Goal: Task Accomplishment & Management: Manage account settings

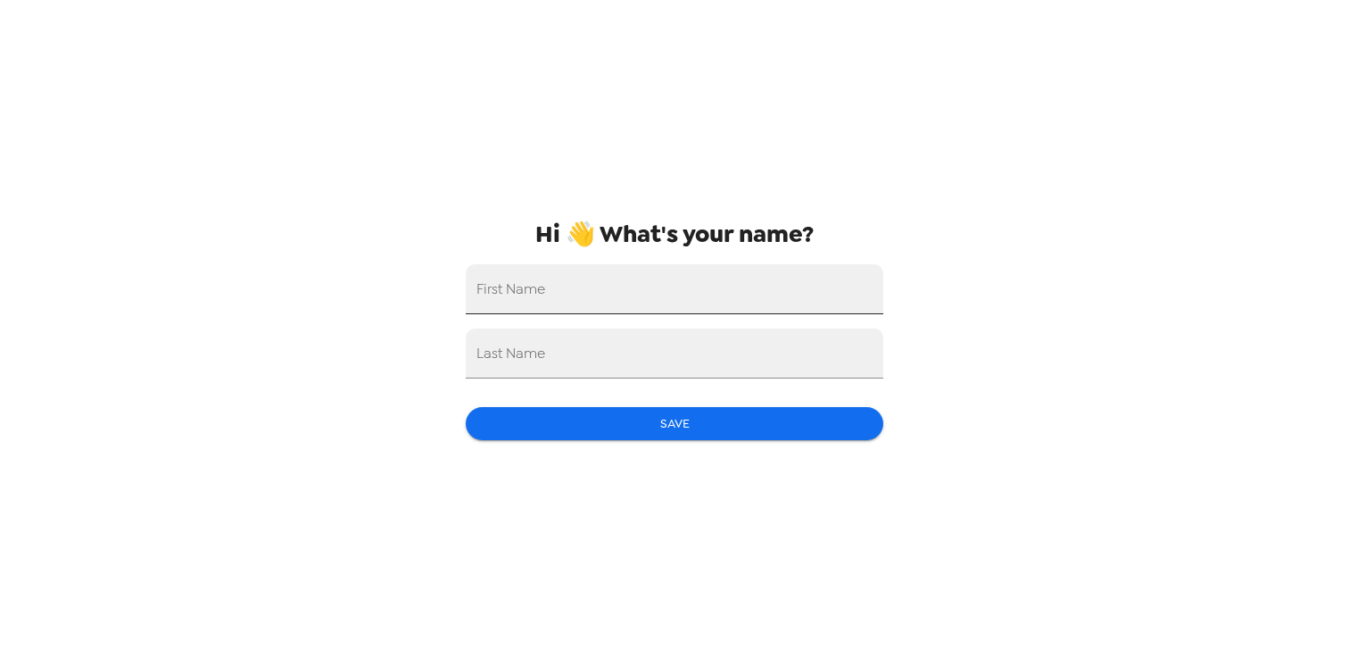
click at [612, 299] on input "First Name" at bounding box center [675, 289] width 418 height 50
type input "Walker"
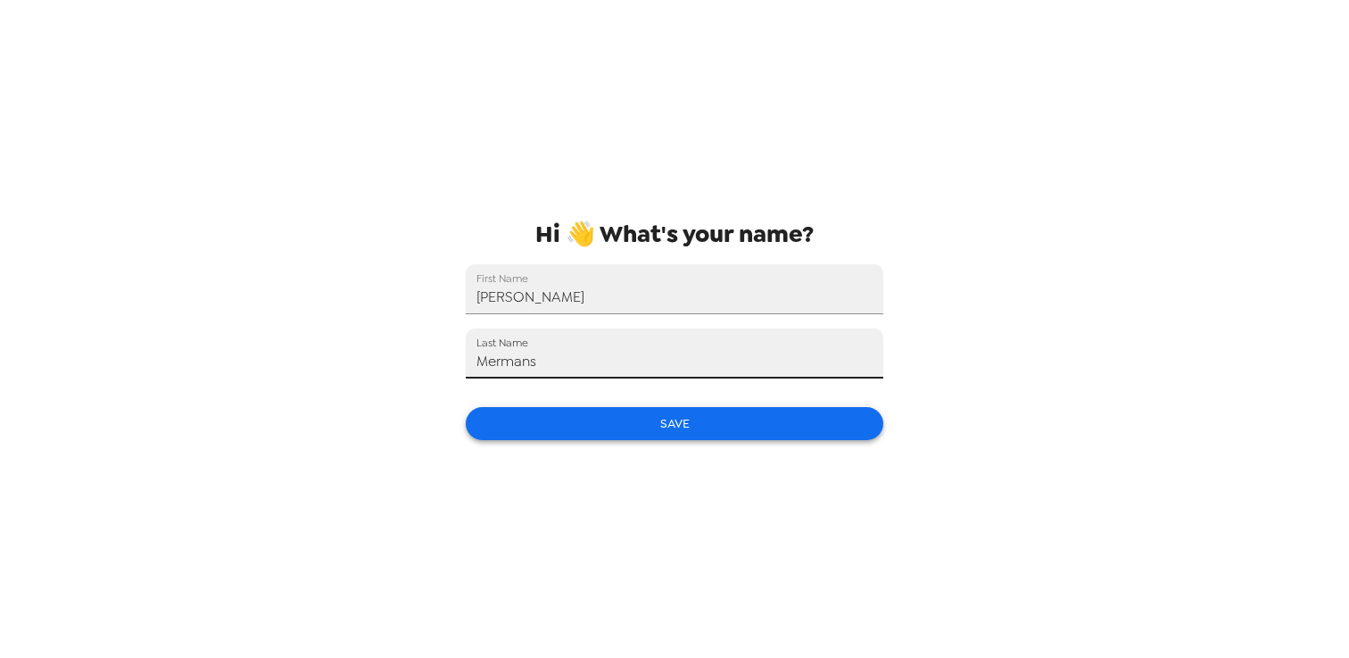
type input "Mermans"
click at [682, 429] on button "Save" at bounding box center [675, 423] width 418 height 33
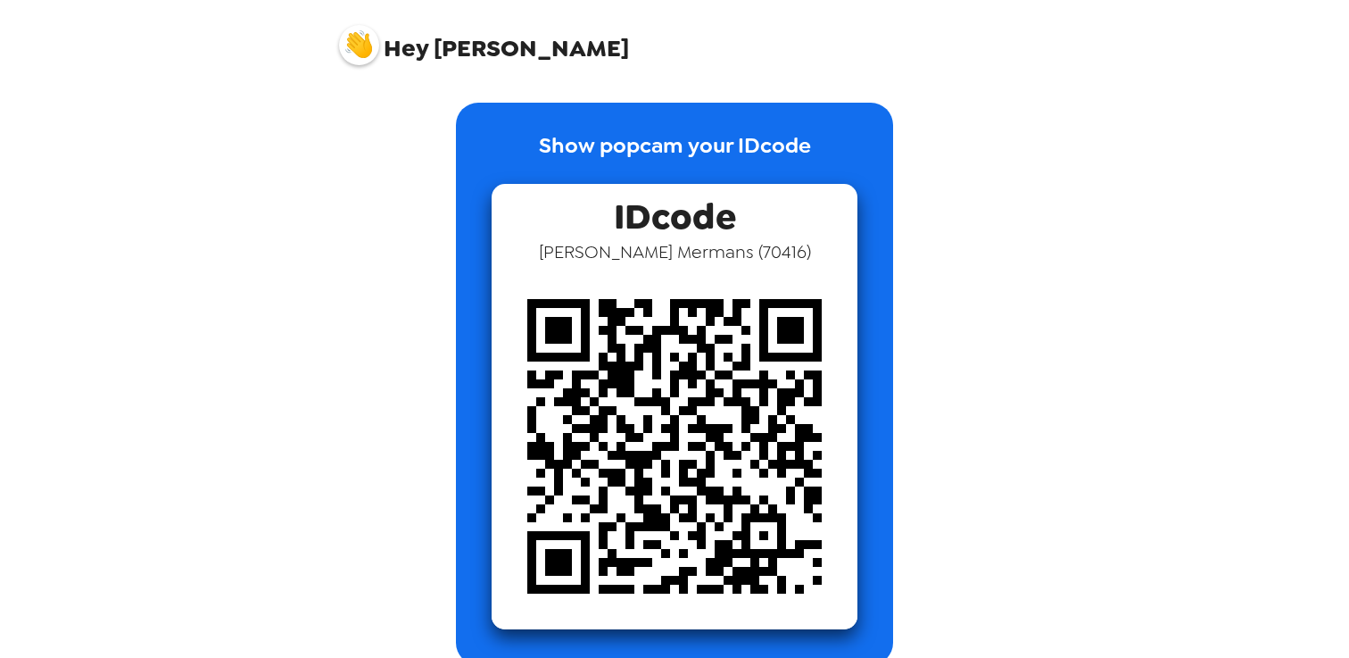
scroll to position [26, 0]
